Goal: Task Accomplishment & Management: Manage account settings

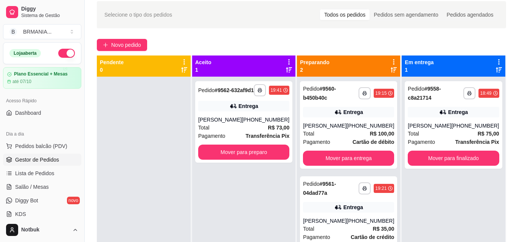
scroll to position [60, 0]
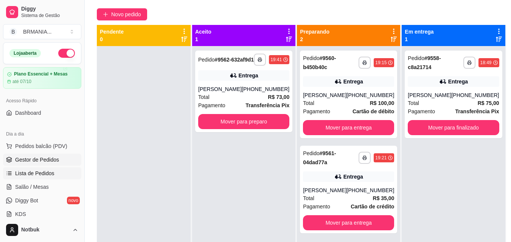
click at [42, 178] on link "Lista de Pedidos" at bounding box center [42, 174] width 78 height 12
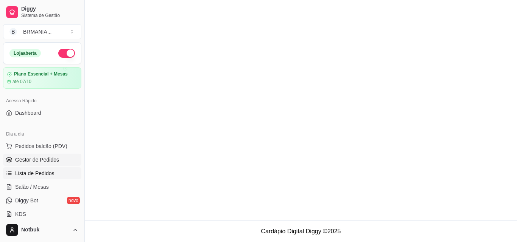
click at [49, 163] on span "Gestor de Pedidos" at bounding box center [37, 160] width 44 height 8
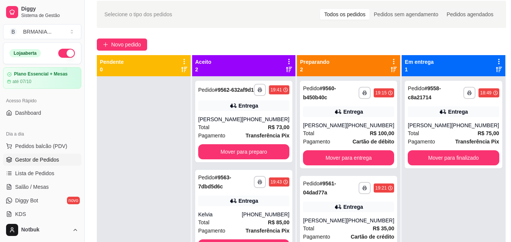
scroll to position [48, 0]
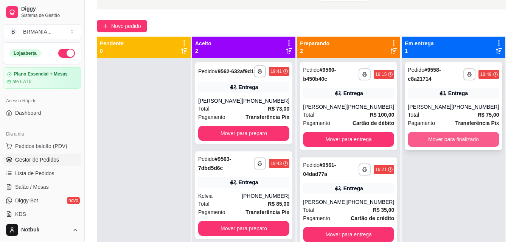
click at [434, 143] on button "Mover para finalizado" at bounding box center [453, 139] width 91 height 15
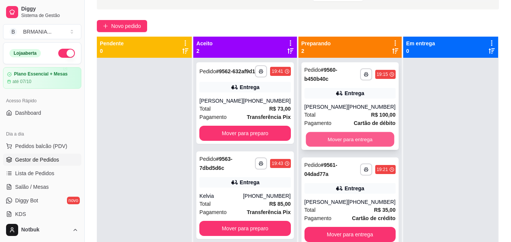
click at [365, 138] on button "Mover para entrega" at bounding box center [350, 139] width 89 height 15
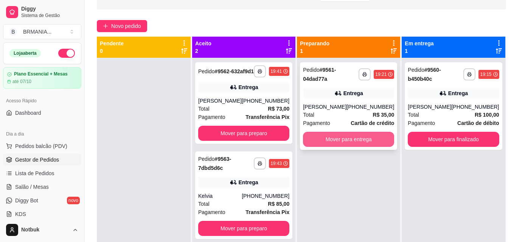
click at [371, 139] on button "Mover para entrega" at bounding box center [348, 139] width 91 height 15
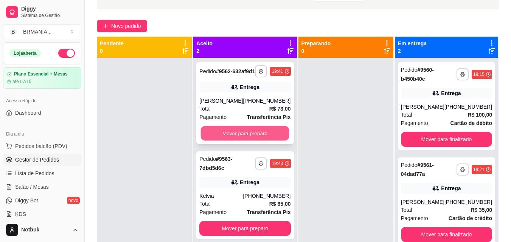
click at [229, 134] on button "Mover para preparo" at bounding box center [245, 133] width 89 height 15
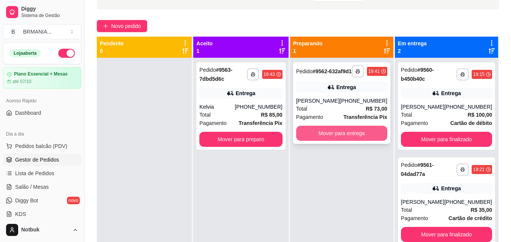
click at [318, 140] on button "Mover para entrega" at bounding box center [341, 133] width 91 height 15
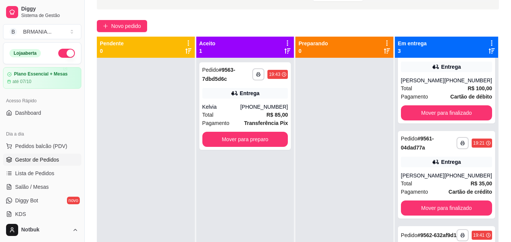
scroll to position [51, 0]
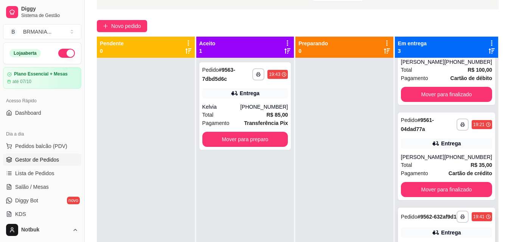
click at [424, 219] on div "Pedido # 9562-632af9d1" at bounding box center [429, 217] width 56 height 9
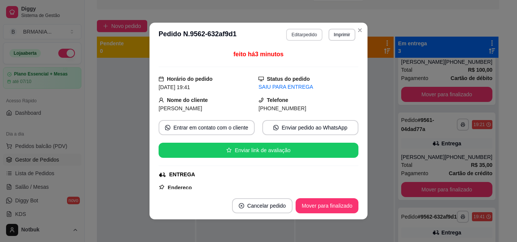
click at [300, 32] on button "Editar pedido" at bounding box center [304, 35] width 36 height 12
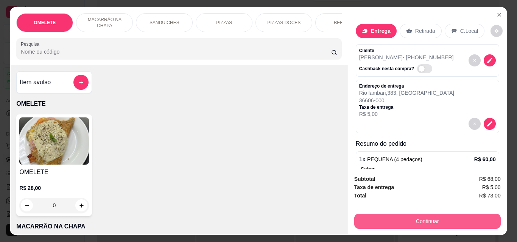
click at [418, 219] on button "Continuar" at bounding box center [427, 221] width 146 height 15
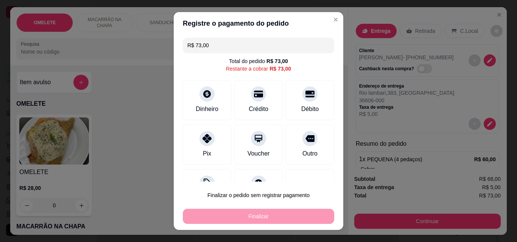
click at [262, 220] on div "Finalizar" at bounding box center [258, 216] width 151 height 15
click at [202, 140] on icon at bounding box center [207, 137] width 10 height 10
type input "R$ 0,00"
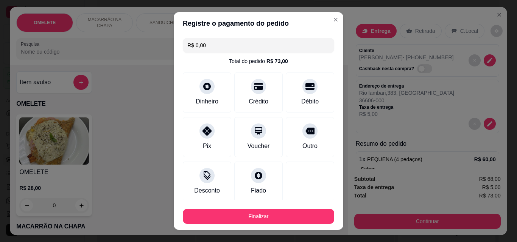
click at [233, 209] on button "Finalizar" at bounding box center [258, 216] width 151 height 15
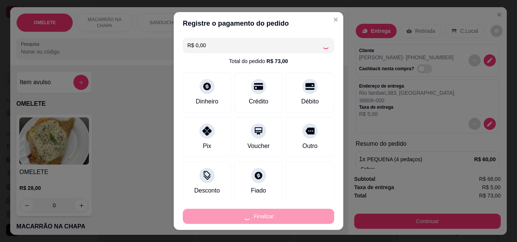
click at [234, 211] on div "Finalizar" at bounding box center [258, 216] width 151 height 15
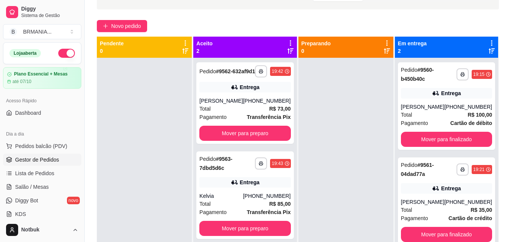
scroll to position [0, 0]
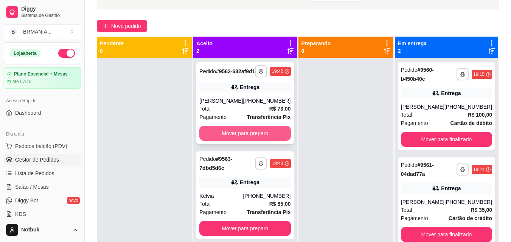
click at [239, 136] on button "Mover para preparo" at bounding box center [244, 133] width 91 height 15
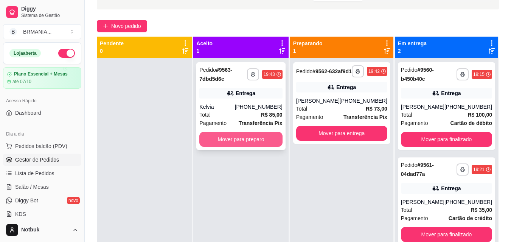
click at [239, 137] on button "Mover para preparo" at bounding box center [240, 139] width 83 height 15
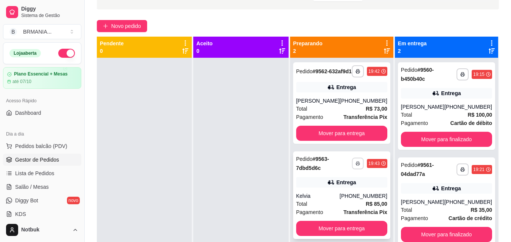
click at [357, 169] on button "button" at bounding box center [358, 164] width 12 height 12
click at [332, 193] on button "IMPRESSORA" at bounding box center [337, 196] width 53 height 12
click at [356, 73] on icon "button" at bounding box center [358, 71] width 5 height 5
click at [334, 104] on button "IMPRESSORA" at bounding box center [337, 101] width 53 height 12
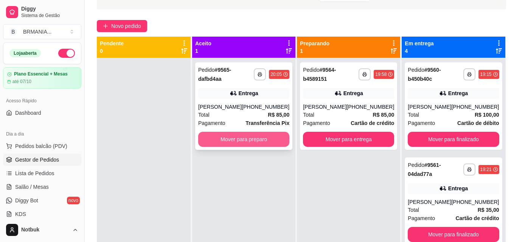
click at [249, 140] on button "Mover para preparo" at bounding box center [243, 139] width 91 height 15
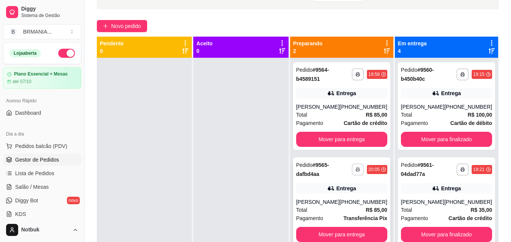
click at [355, 169] on button "button" at bounding box center [358, 170] width 12 height 12
click at [324, 194] on button "IMPRESSORA" at bounding box center [337, 196] width 55 height 12
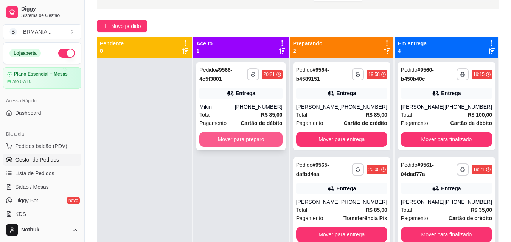
click at [260, 141] on button "Mover para preparo" at bounding box center [240, 139] width 83 height 15
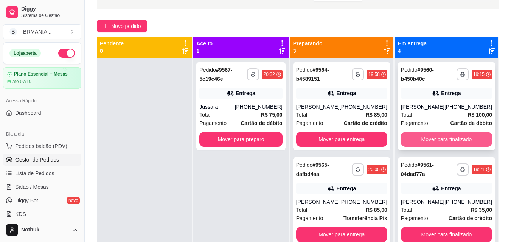
click at [431, 138] on button "Mover para finalizado" at bounding box center [446, 139] width 91 height 15
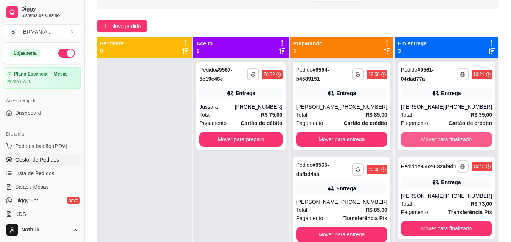
click at [432, 137] on button "Mover para finalizado" at bounding box center [446, 139] width 91 height 15
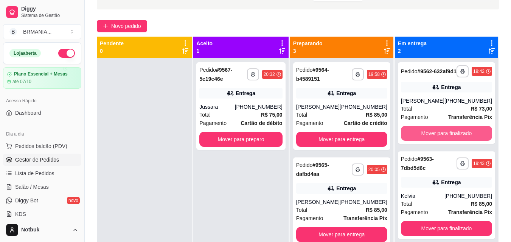
click at [432, 137] on button "Mover para finalizado" at bounding box center [446, 133] width 91 height 15
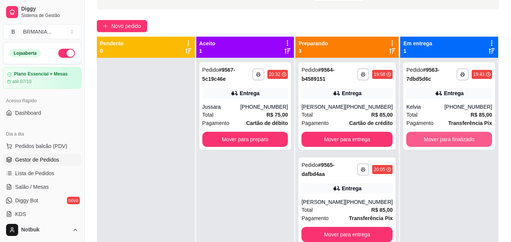
click at [432, 137] on button "Mover para finalizado" at bounding box center [449, 139] width 86 height 15
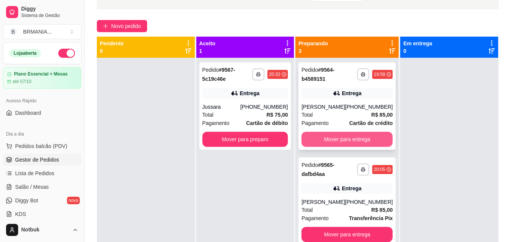
click at [344, 140] on button "Mover para entrega" at bounding box center [346, 139] width 91 height 15
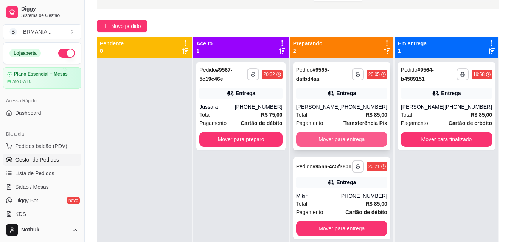
click at [354, 138] on button "Mover para entrega" at bounding box center [341, 139] width 91 height 15
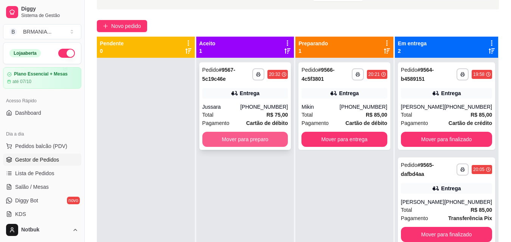
click at [262, 141] on button "Mover para preparo" at bounding box center [245, 139] width 86 height 15
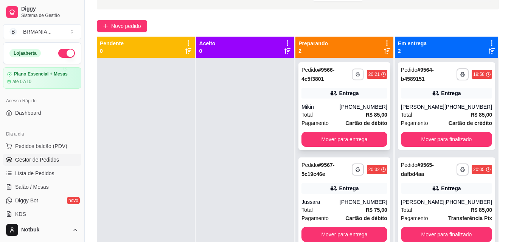
click at [358, 73] on icon "button" at bounding box center [358, 74] width 5 height 5
click at [346, 104] on button "IMPRESSORA" at bounding box center [337, 101] width 53 height 12
click at [357, 169] on icon "button" at bounding box center [358, 170] width 5 height 5
click at [334, 199] on button "IMPRESSORA" at bounding box center [338, 196] width 55 height 12
